Goal: Task Accomplishment & Management: Use online tool/utility

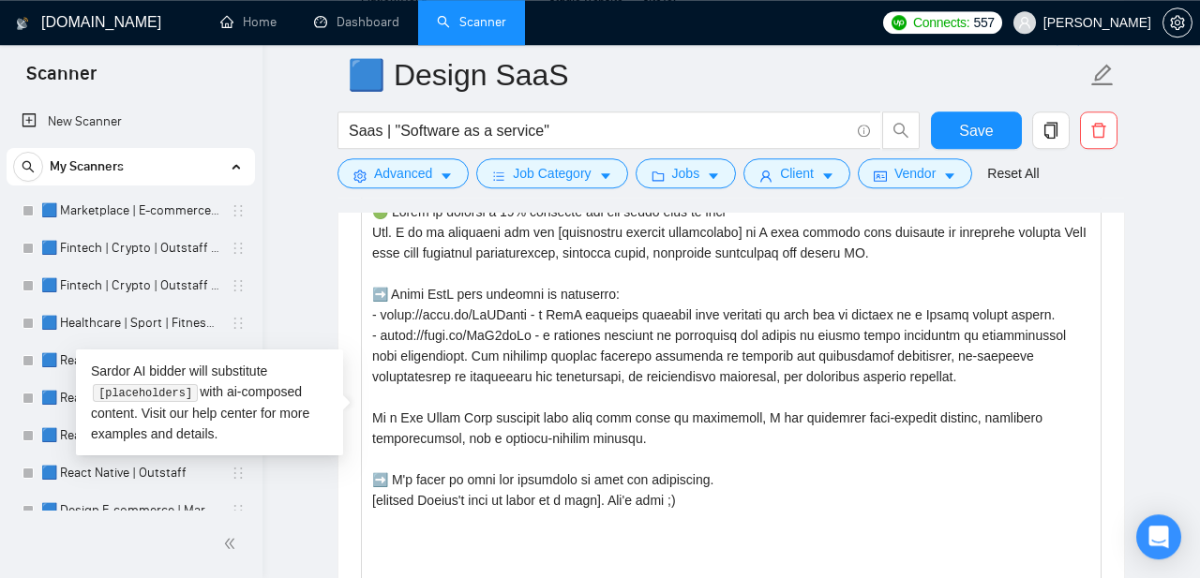
scroll to position [230, 0]
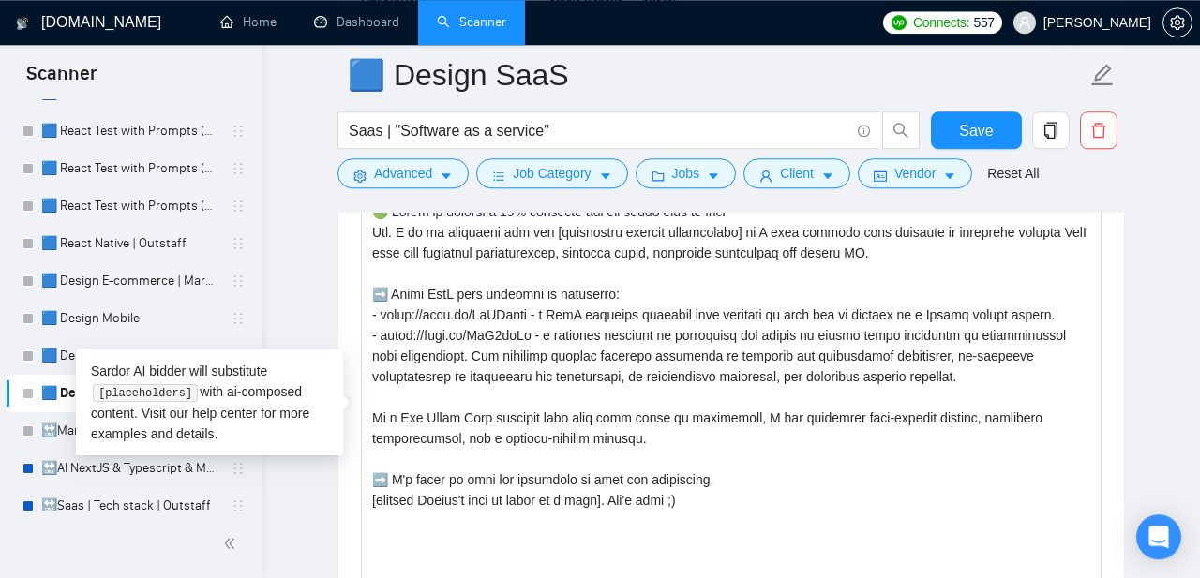
click at [286, 204] on div "[DOMAIN_NAME] Home Dashboard Scanner Connects: 557 [PERSON_NAME] 🟦 Design SaaS …" at bounding box center [732, 555] width 938 height 5686
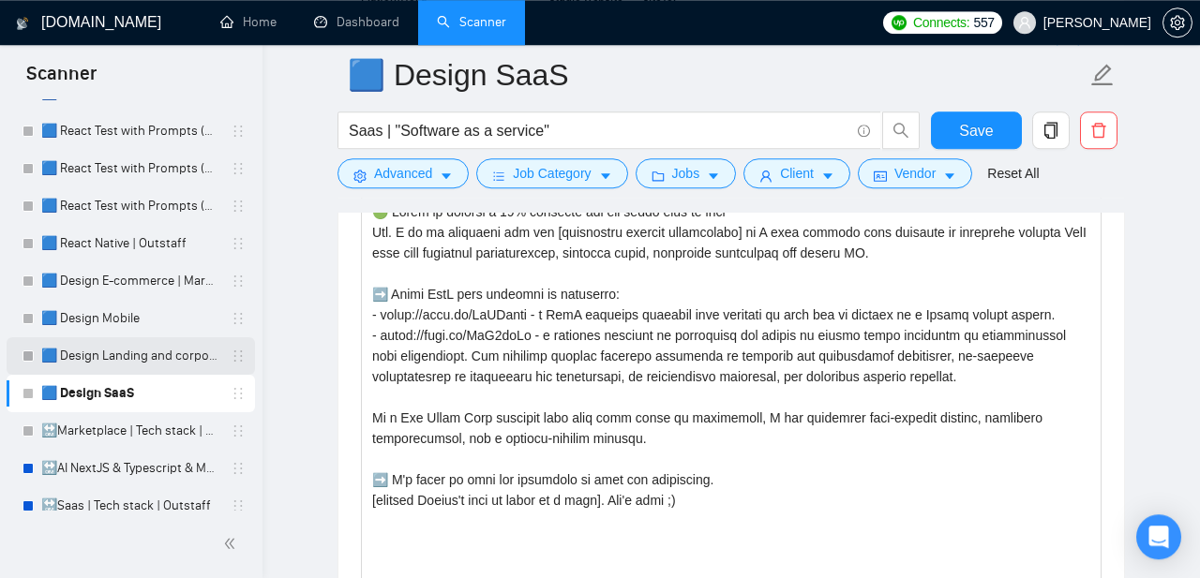
click at [178, 353] on link "🟦 Design Landing and corporate" at bounding box center [130, 357] width 178 height 38
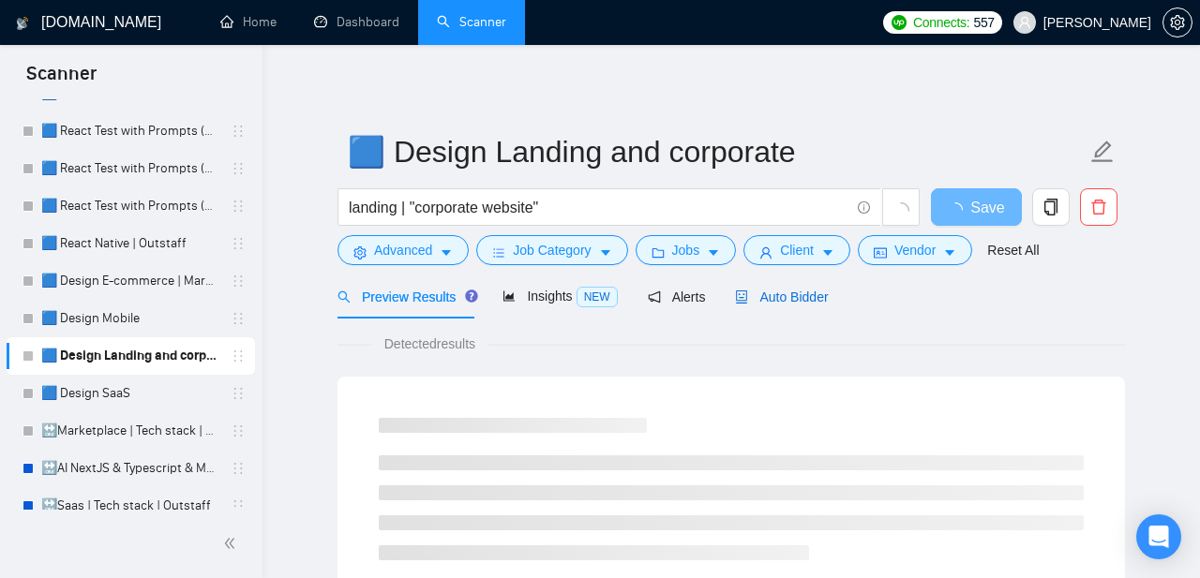
click at [756, 294] on span "Auto Bidder" at bounding box center [781, 297] width 93 height 15
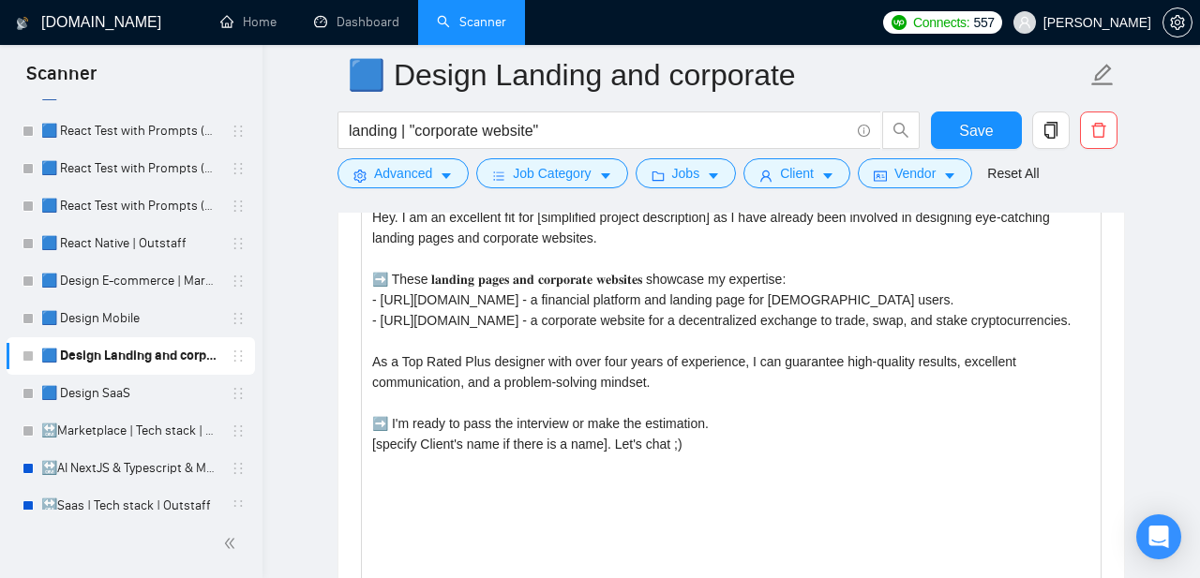
scroll to position [2254, 0]
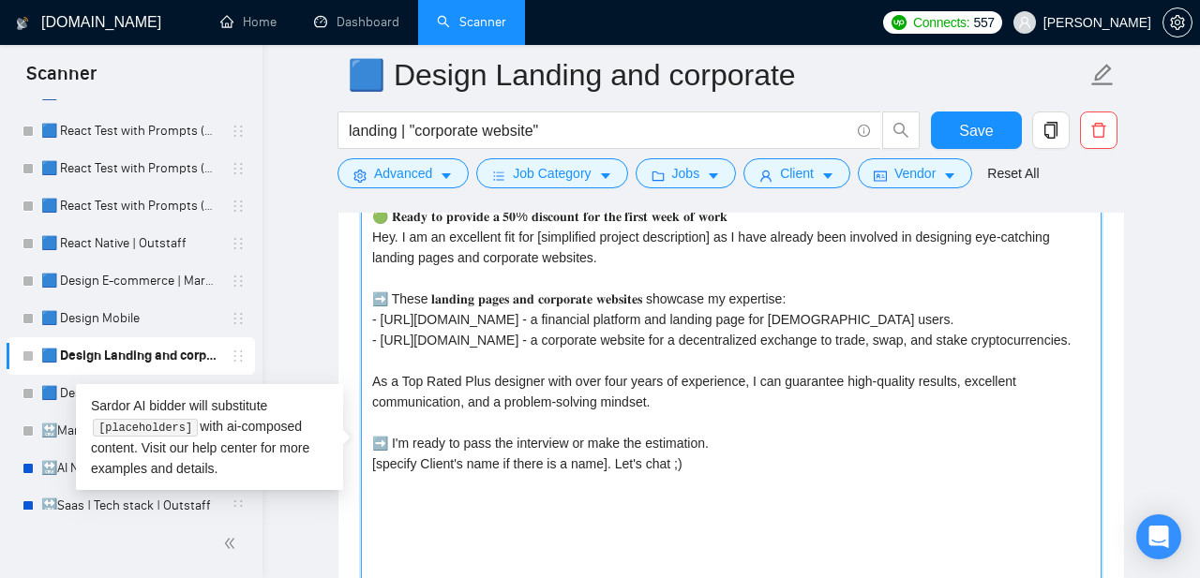
drag, startPoint x: 520, startPoint y: 399, endPoint x: 363, endPoint y: 363, distance: 161.7
click at [363, 363] on textarea "Cover letter template:" at bounding box center [731, 413] width 741 height 422
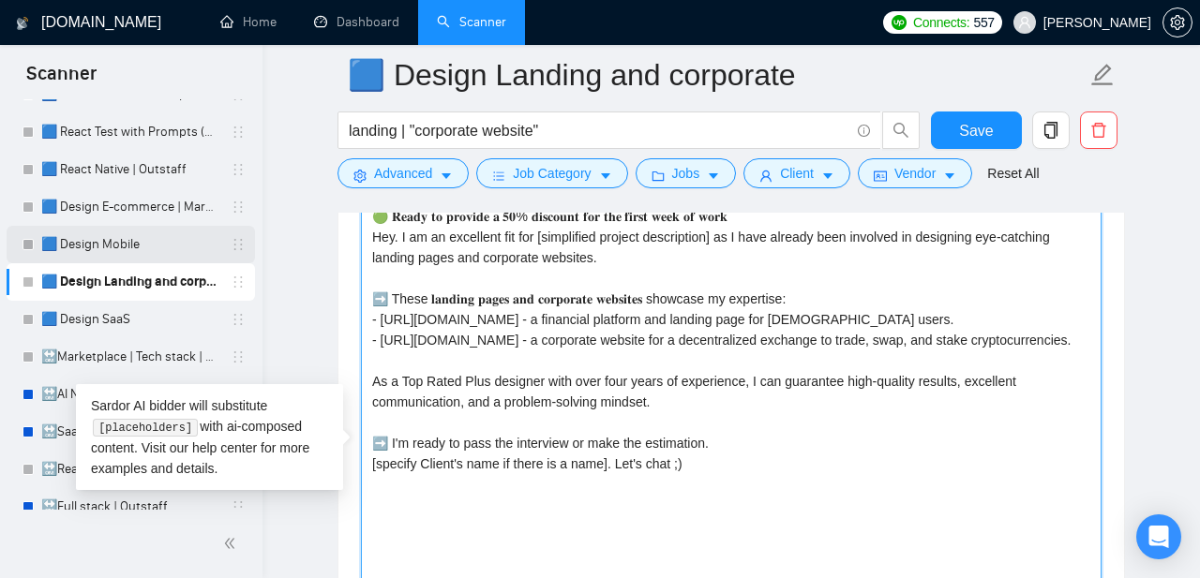
scroll to position [302, 0]
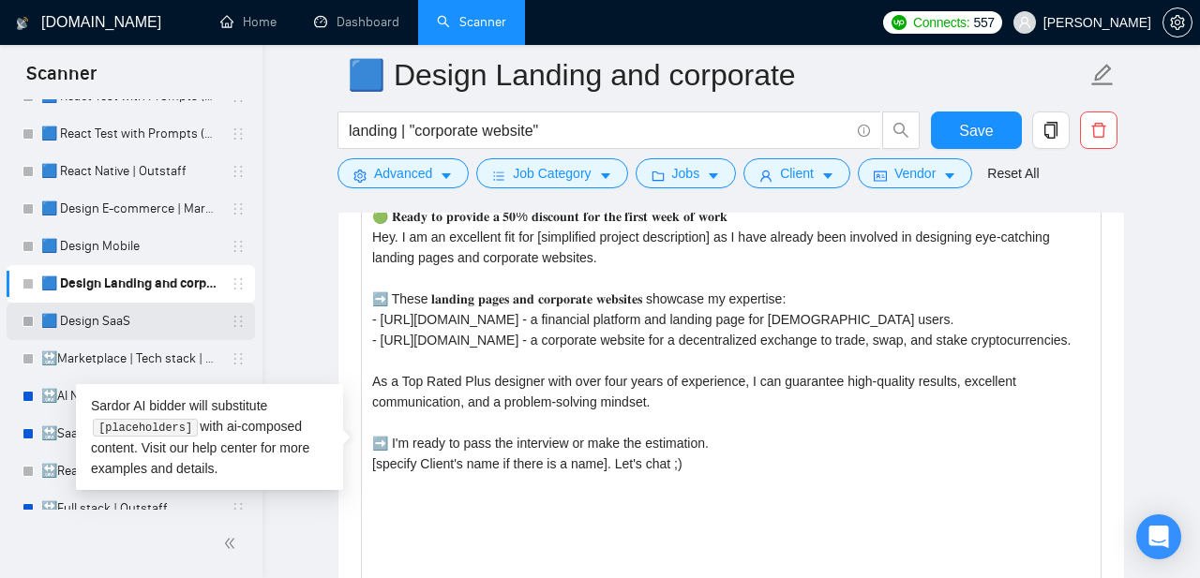
click at [148, 334] on link "🟦 Design SaaS" at bounding box center [130, 322] width 178 height 38
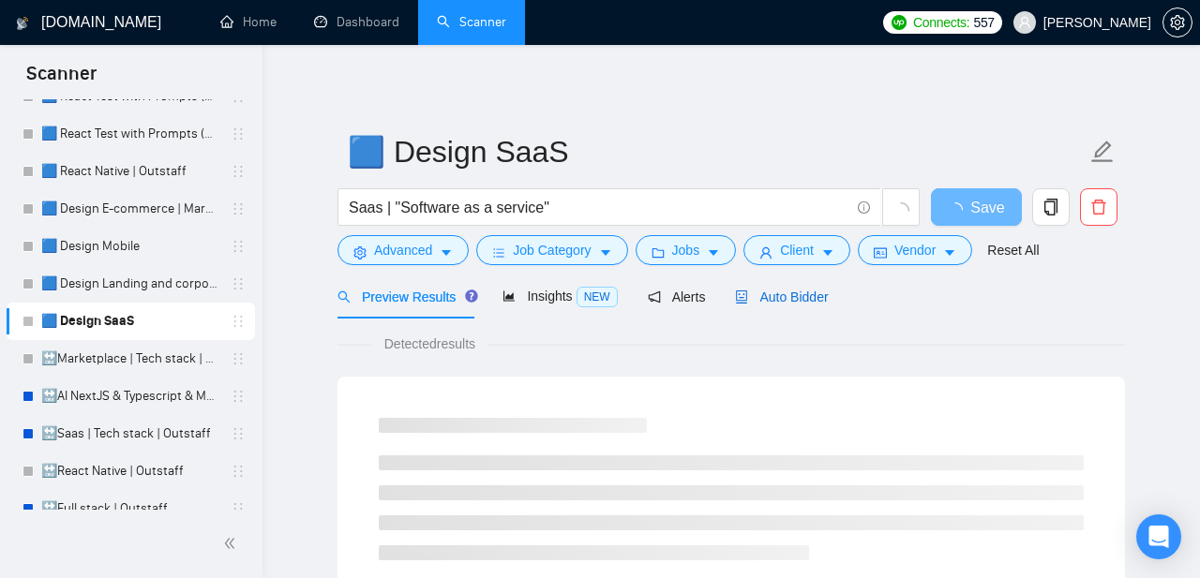
click at [807, 296] on span "Auto Bidder" at bounding box center [781, 297] width 93 height 15
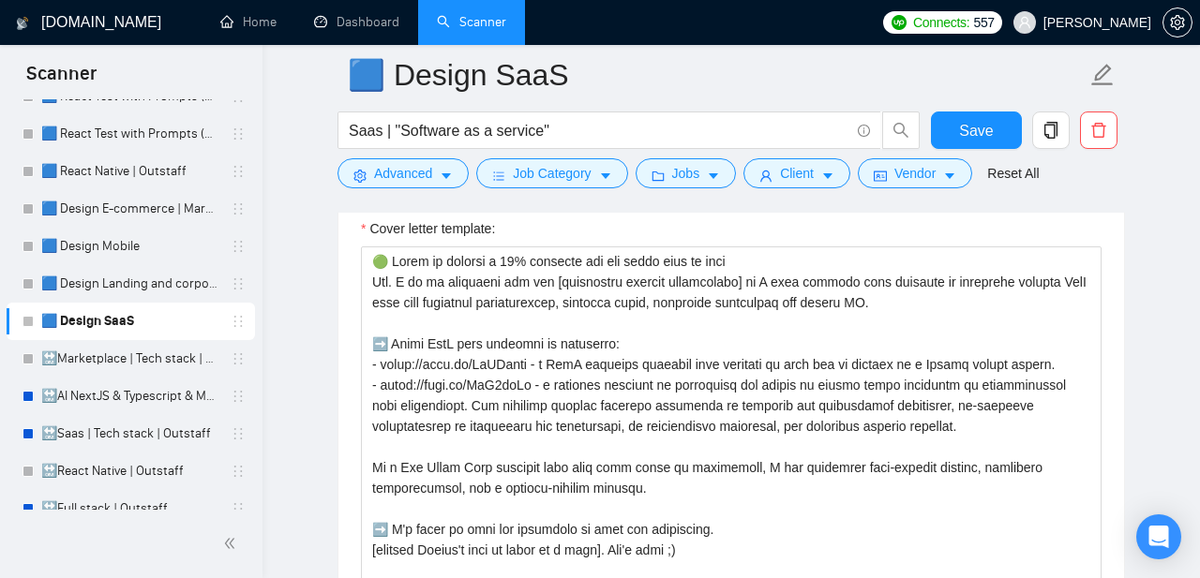
scroll to position [2238, 0]
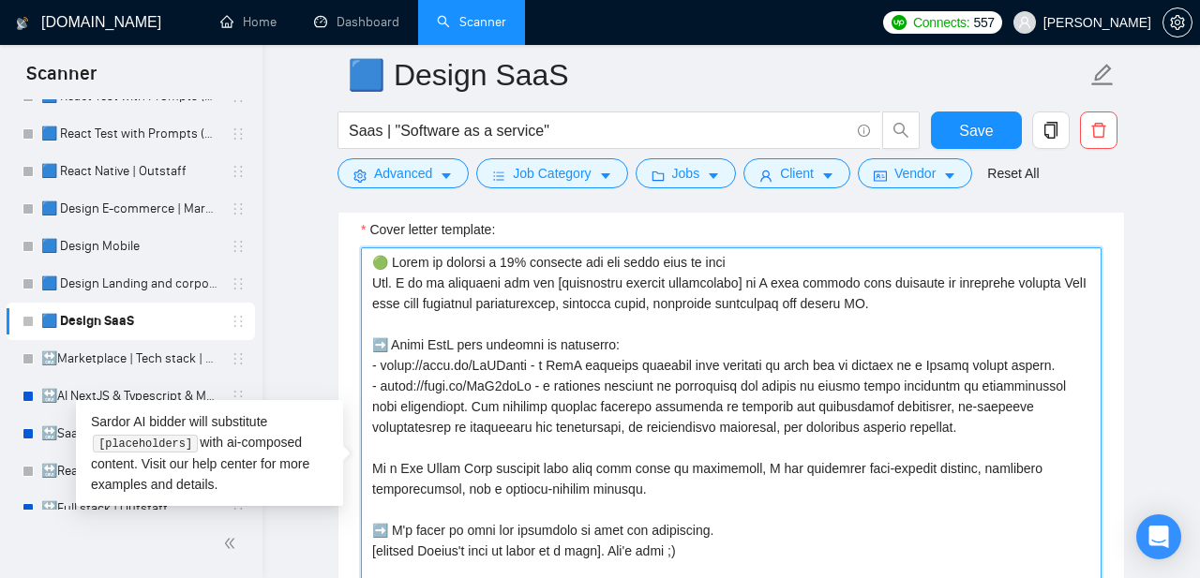
drag, startPoint x: 1030, startPoint y: 428, endPoint x: 353, endPoint y: 380, distance: 678.6
click at [361, 380] on textarea "Cover letter template:" at bounding box center [731, 459] width 741 height 422
